Goal: Transaction & Acquisition: Purchase product/service

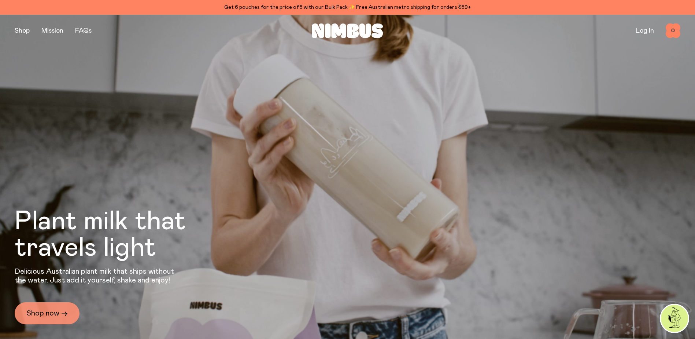
click at [57, 313] on link "Shop now →" at bounding box center [47, 313] width 65 height 22
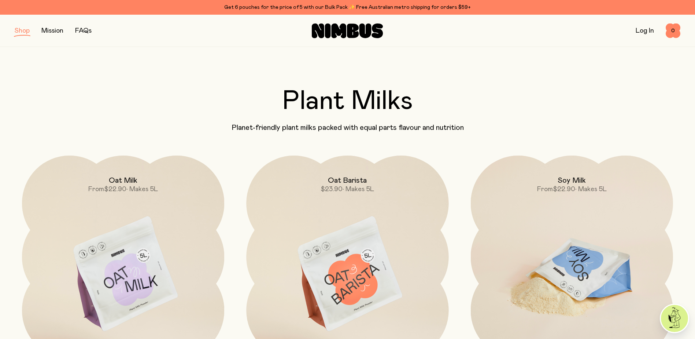
scroll to position [122, 0]
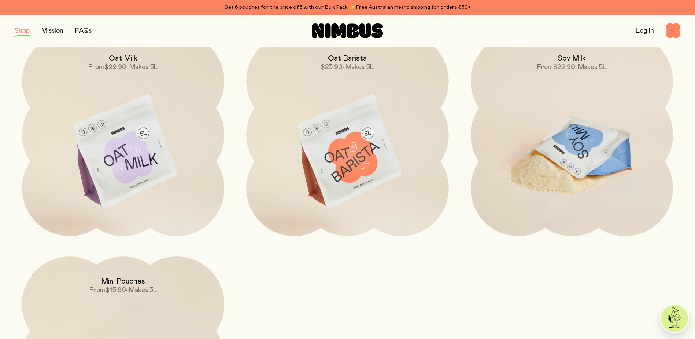
click at [574, 169] on img at bounding box center [572, 152] width 202 height 238
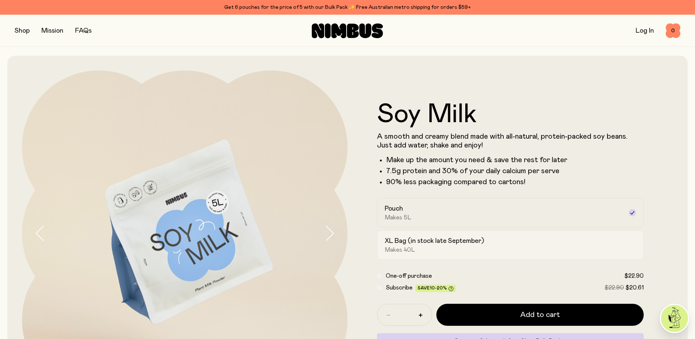
click at [416, 243] on h2 "XL Bag (in stock late September)" at bounding box center [434, 240] width 99 height 9
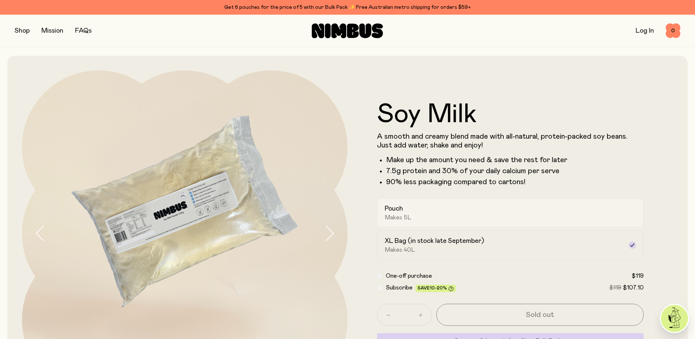
click at [415, 218] on div "Pouch Makes 5L" at bounding box center [504, 212] width 239 height 17
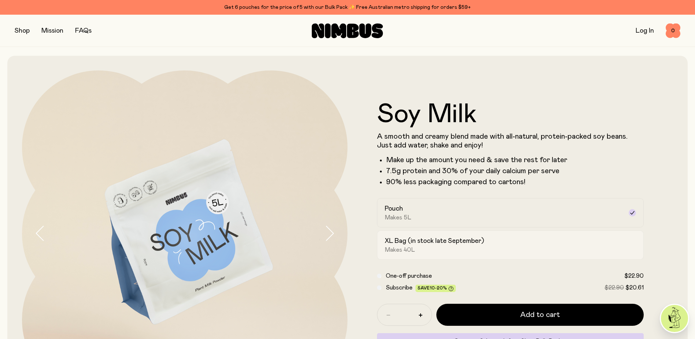
click at [422, 239] on h2 "XL Bag (in stock late September)" at bounding box center [434, 240] width 99 height 9
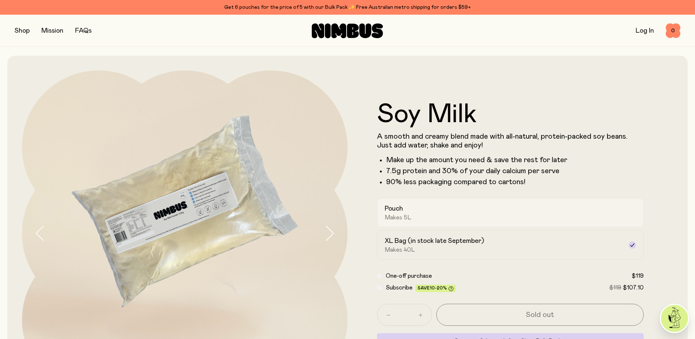
click at [413, 211] on div "Pouch Makes 5L" at bounding box center [504, 212] width 239 height 17
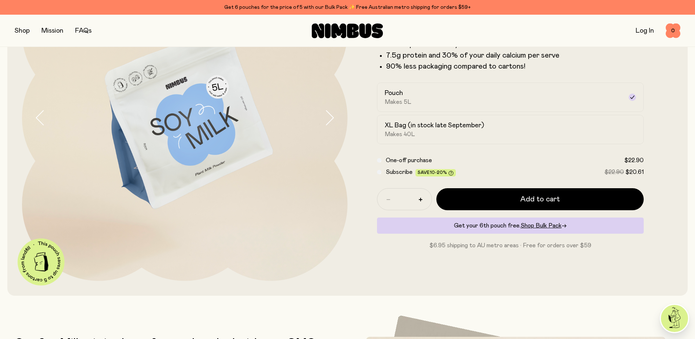
scroll to position [122, 0]
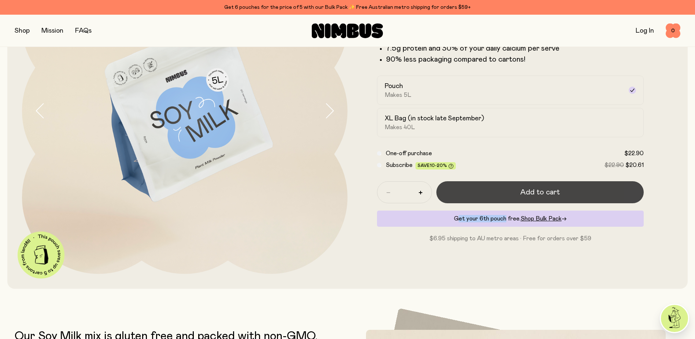
drag, startPoint x: 500, startPoint y: 204, endPoint x: 500, endPoint y: 195, distance: 8.8
click at [500, 195] on div "* Add to cart Get your 6th pouch free. Shop Bulk Pack → $6.95 shipping to AU me…" at bounding box center [510, 212] width 267 height 62
click at [500, 193] on button "Add to cart" at bounding box center [540, 192] width 208 height 22
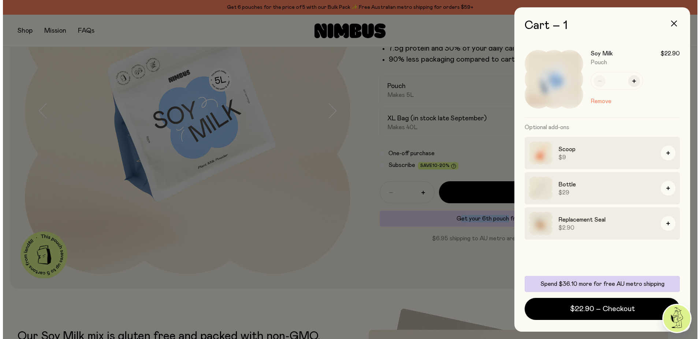
scroll to position [0, 0]
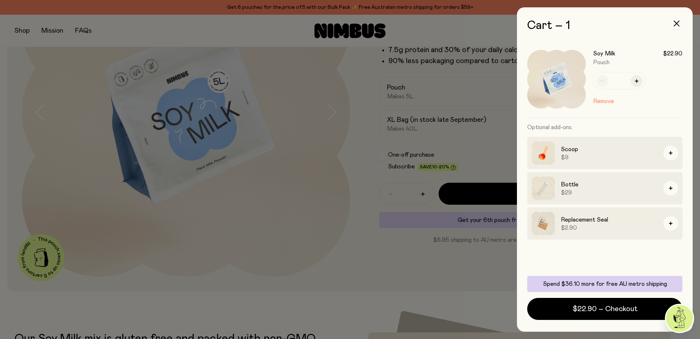
click at [23, 29] on div at bounding box center [350, 169] width 700 height 339
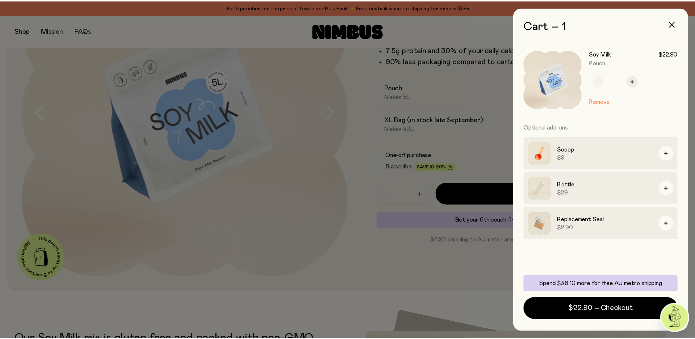
scroll to position [122, 0]
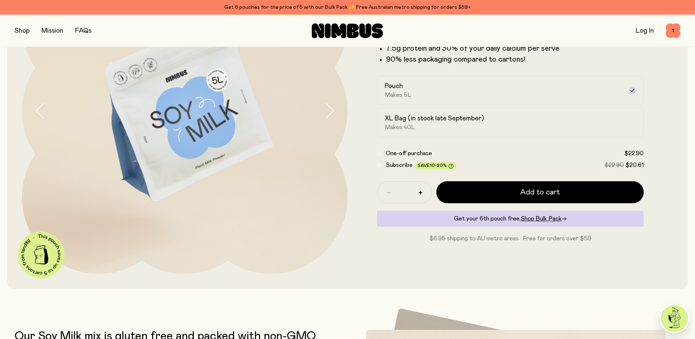
click at [25, 30] on button "button" at bounding box center [22, 31] width 15 height 10
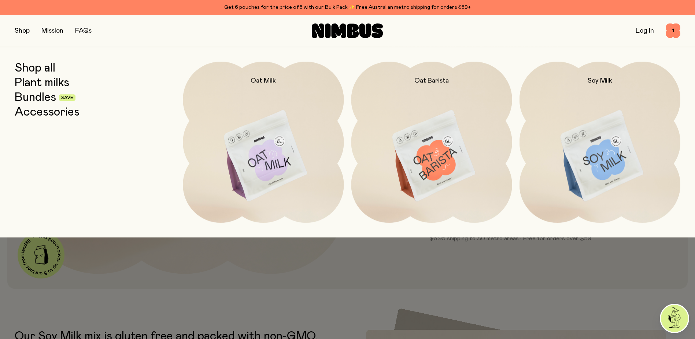
click at [37, 98] on link "Bundles" at bounding box center [35, 97] width 41 height 13
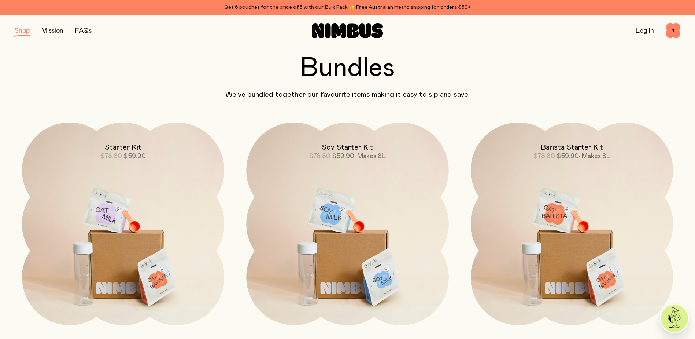
scroll to position [122, 0]
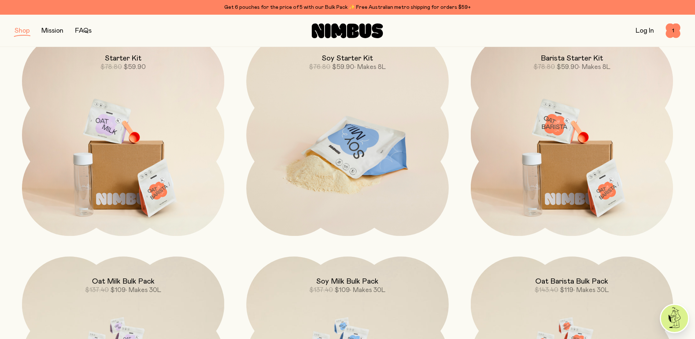
click at [336, 134] on img at bounding box center [347, 152] width 202 height 238
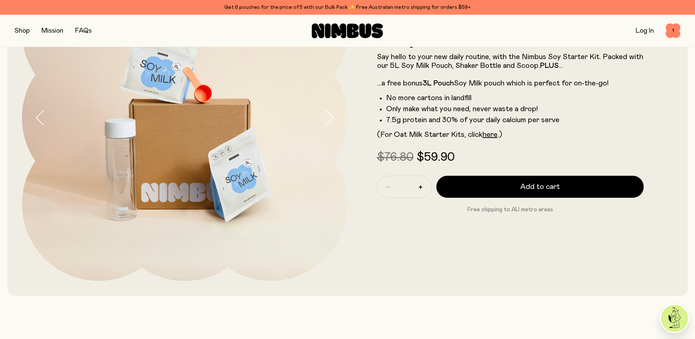
scroll to position [122, 0]
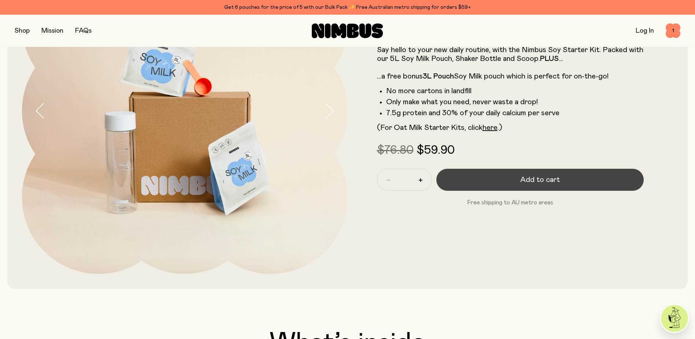
click at [513, 179] on button "Add to cart" at bounding box center [540, 180] width 208 height 22
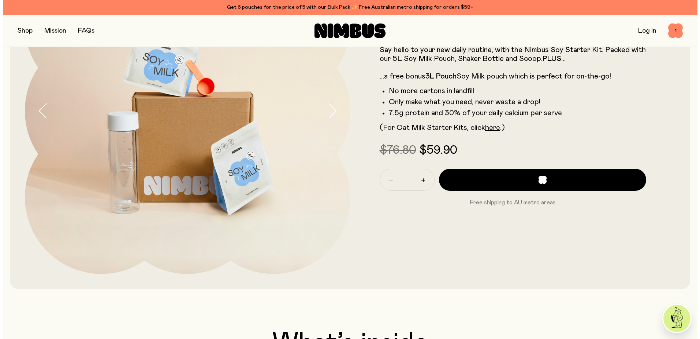
scroll to position [0, 0]
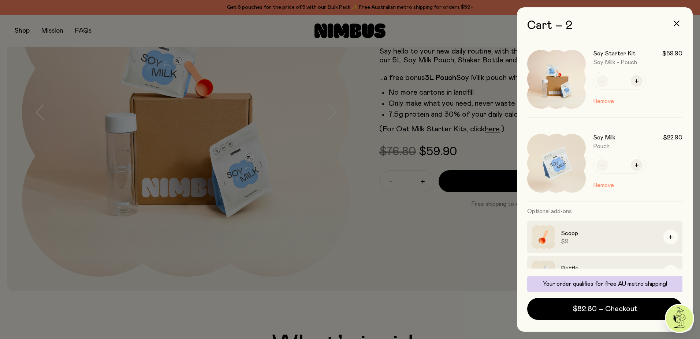
click at [371, 195] on div at bounding box center [350, 169] width 700 height 339
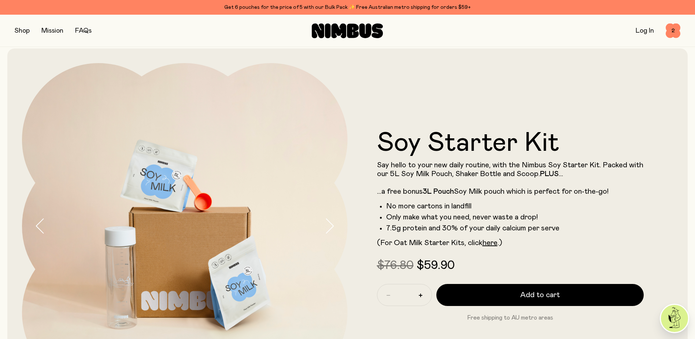
scroll to position [0, 0]
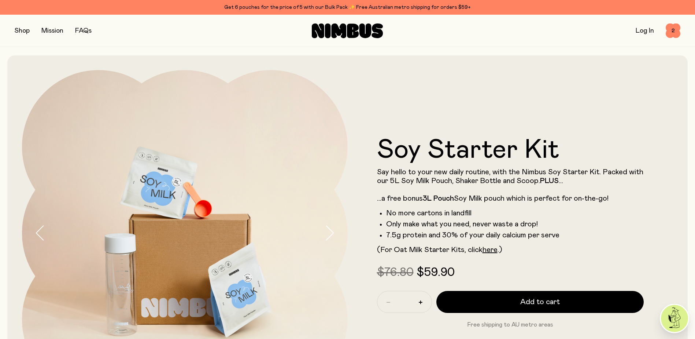
click at [644, 31] on link "Log In" at bounding box center [645, 30] width 18 height 7
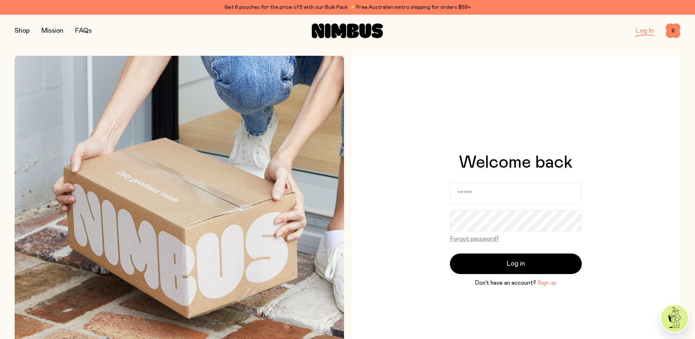
click at [549, 282] on button "Sign up" at bounding box center [546, 282] width 19 height 9
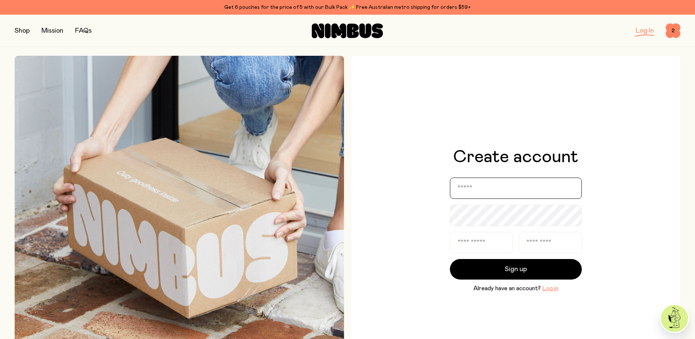
click at [488, 193] on input "email" at bounding box center [516, 187] width 132 height 21
type input "**********"
type input "******"
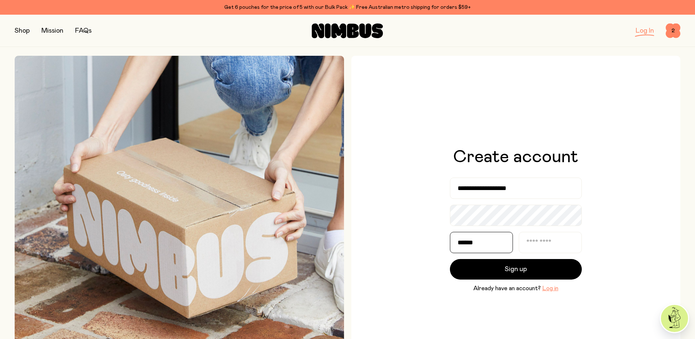
type input "******"
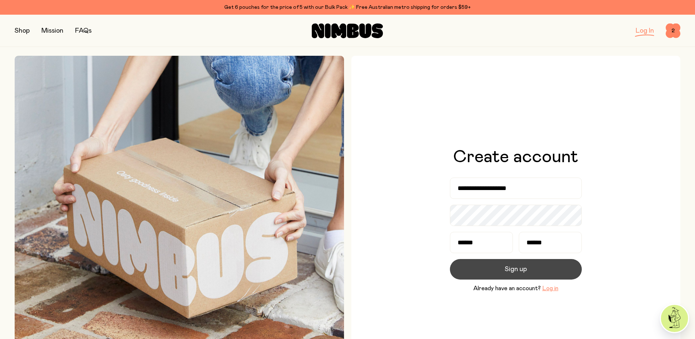
click at [520, 267] on span "Sign up" at bounding box center [516, 269] width 22 height 10
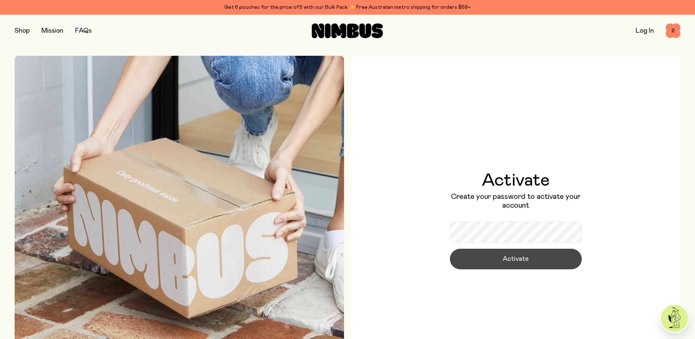
click at [528, 259] on button "Activate" at bounding box center [516, 258] width 132 height 21
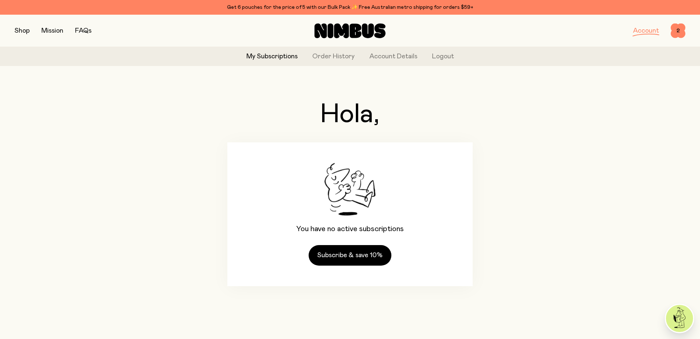
click at [24, 34] on button "button" at bounding box center [22, 31] width 15 height 10
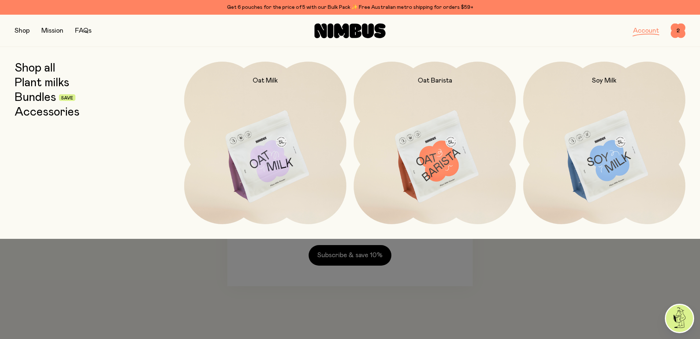
click at [29, 115] on link "Accessories" at bounding box center [47, 112] width 65 height 13
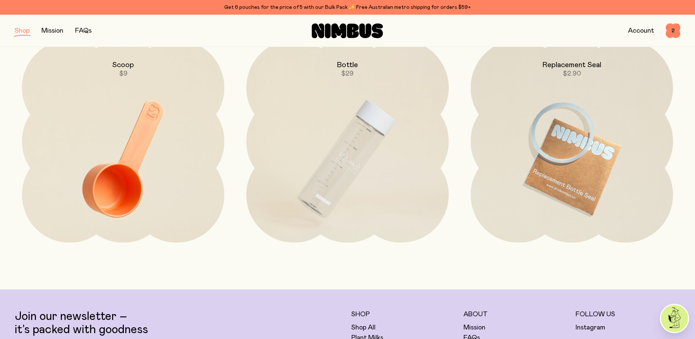
scroll to position [122, 0]
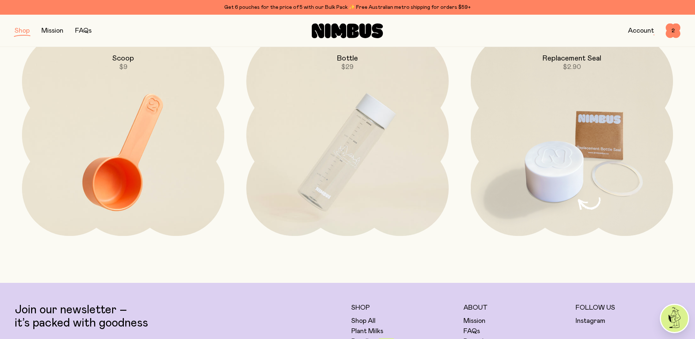
click at [580, 137] on img at bounding box center [572, 152] width 202 height 238
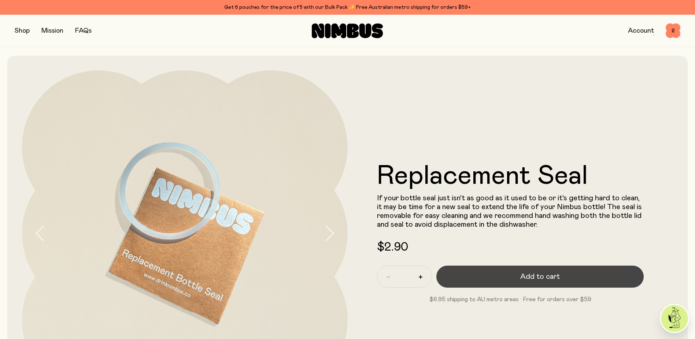
click at [541, 280] on span "Add to cart" at bounding box center [540, 276] width 40 height 10
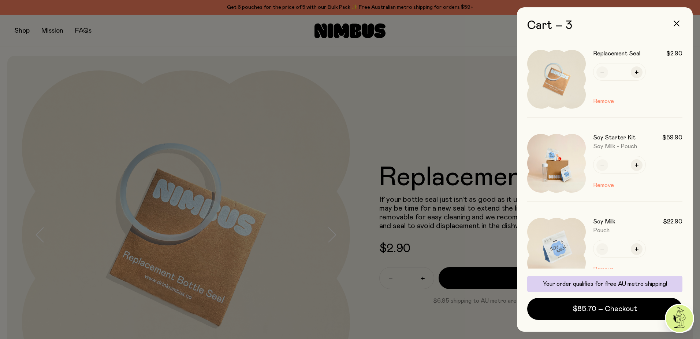
click at [23, 32] on div at bounding box center [350, 169] width 700 height 339
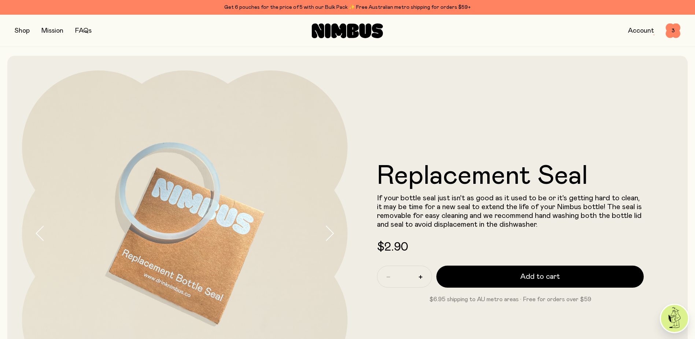
click at [23, 32] on button "button" at bounding box center [22, 31] width 15 height 10
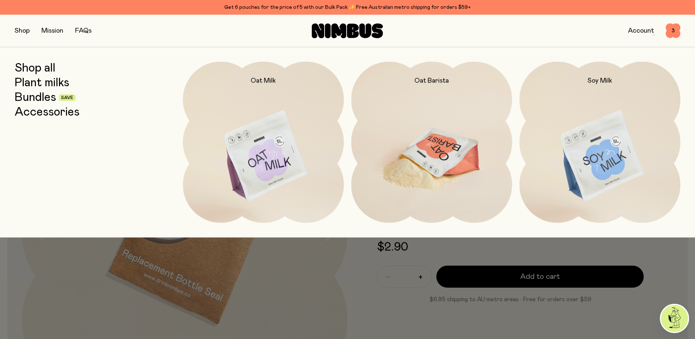
click at [439, 155] on img at bounding box center [431, 156] width 161 height 189
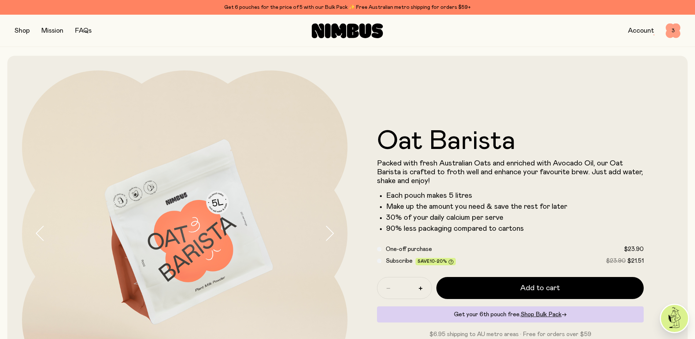
click at [673, 29] on span "3" at bounding box center [673, 30] width 15 height 15
